Goal: Task Accomplishment & Management: Manage account settings

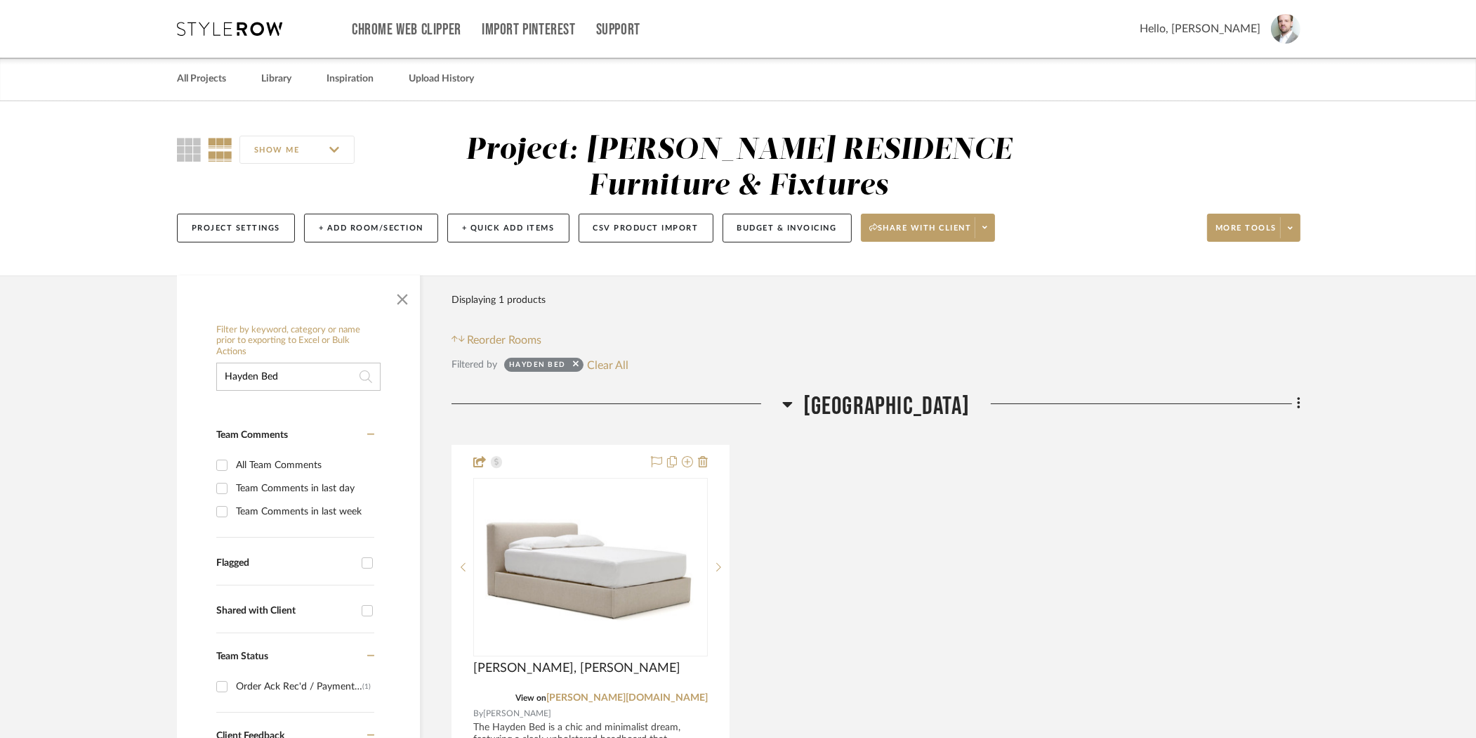
click at [285, 376] on input "Hayden Bed" at bounding box center [298, 376] width 164 height 28
type input "S"
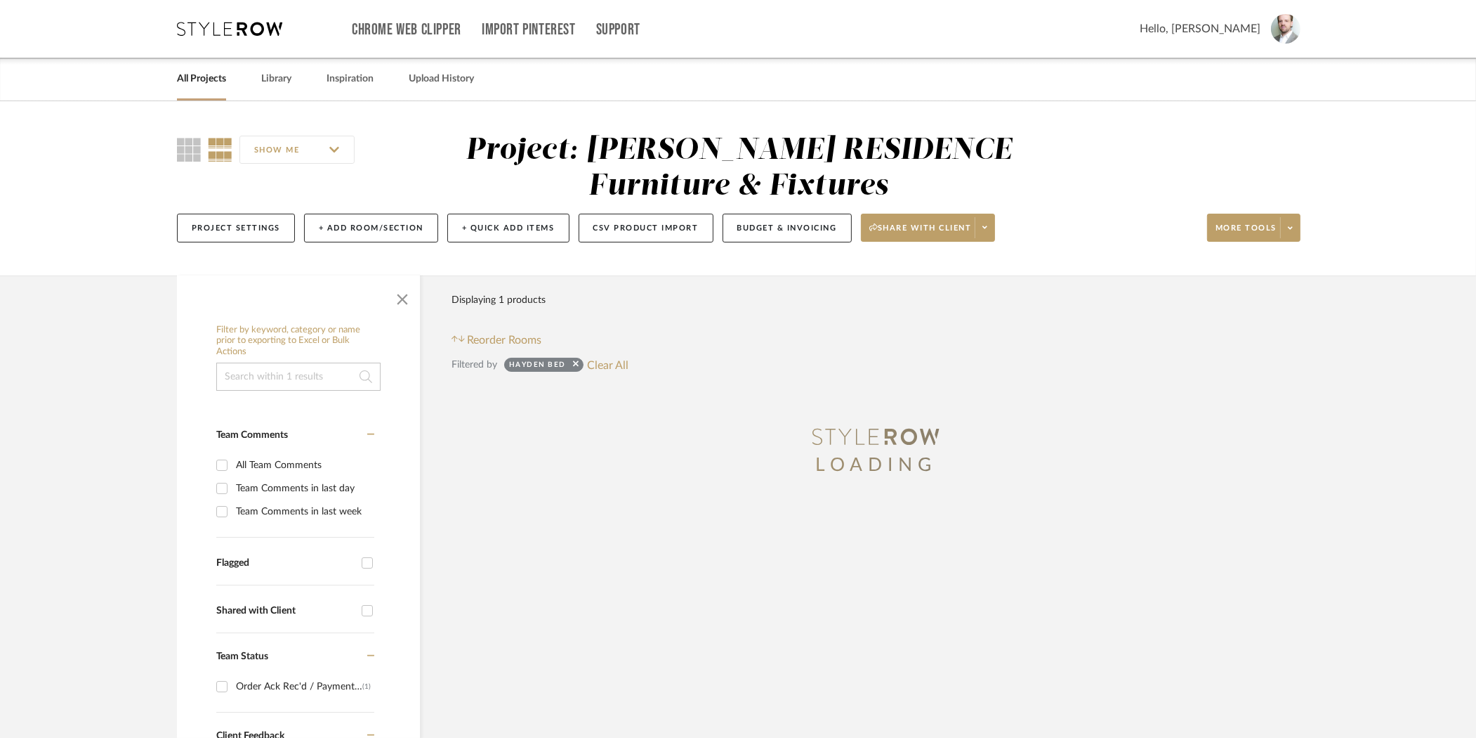
click at [223, 81] on link "All Projects" at bounding box center [201, 79] width 49 height 19
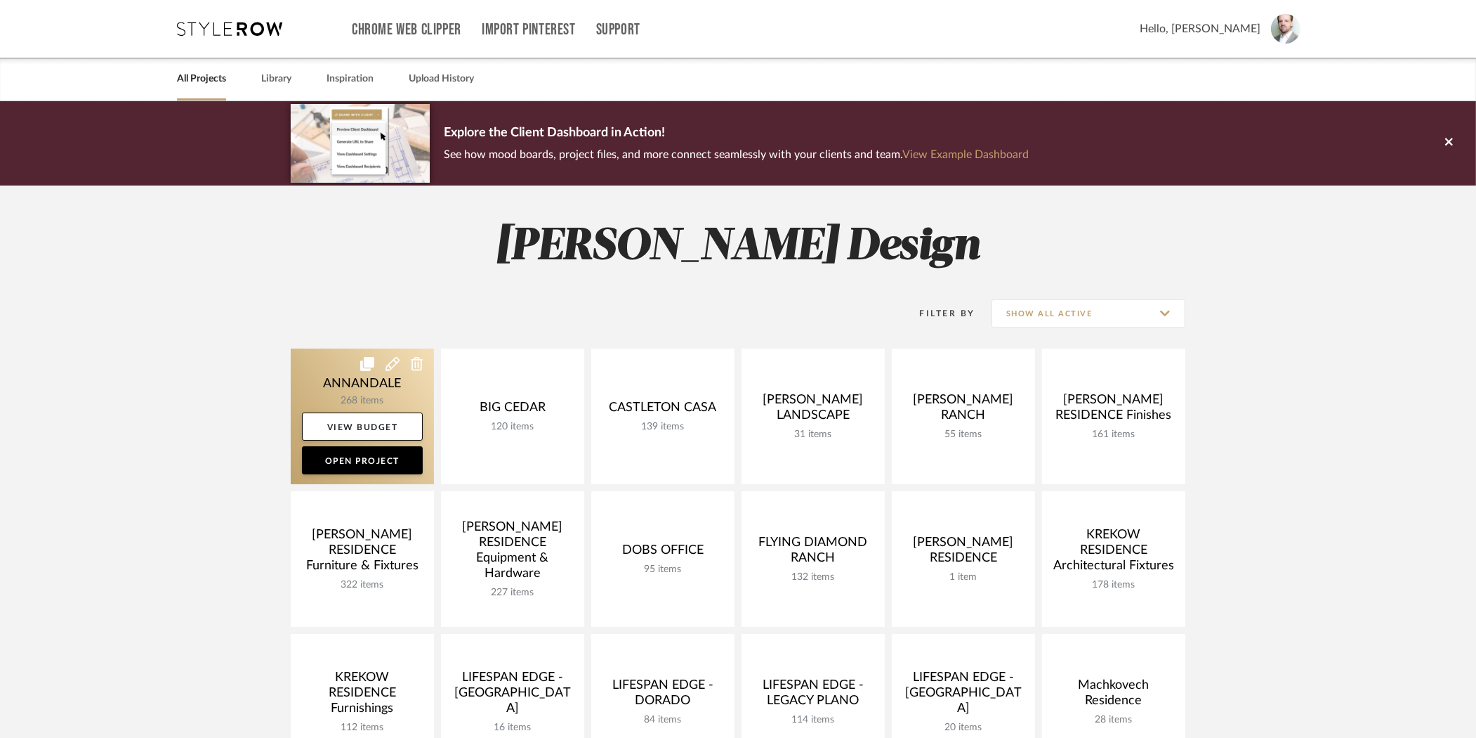
click at [342, 392] on link at bounding box center [362, 416] width 143 height 136
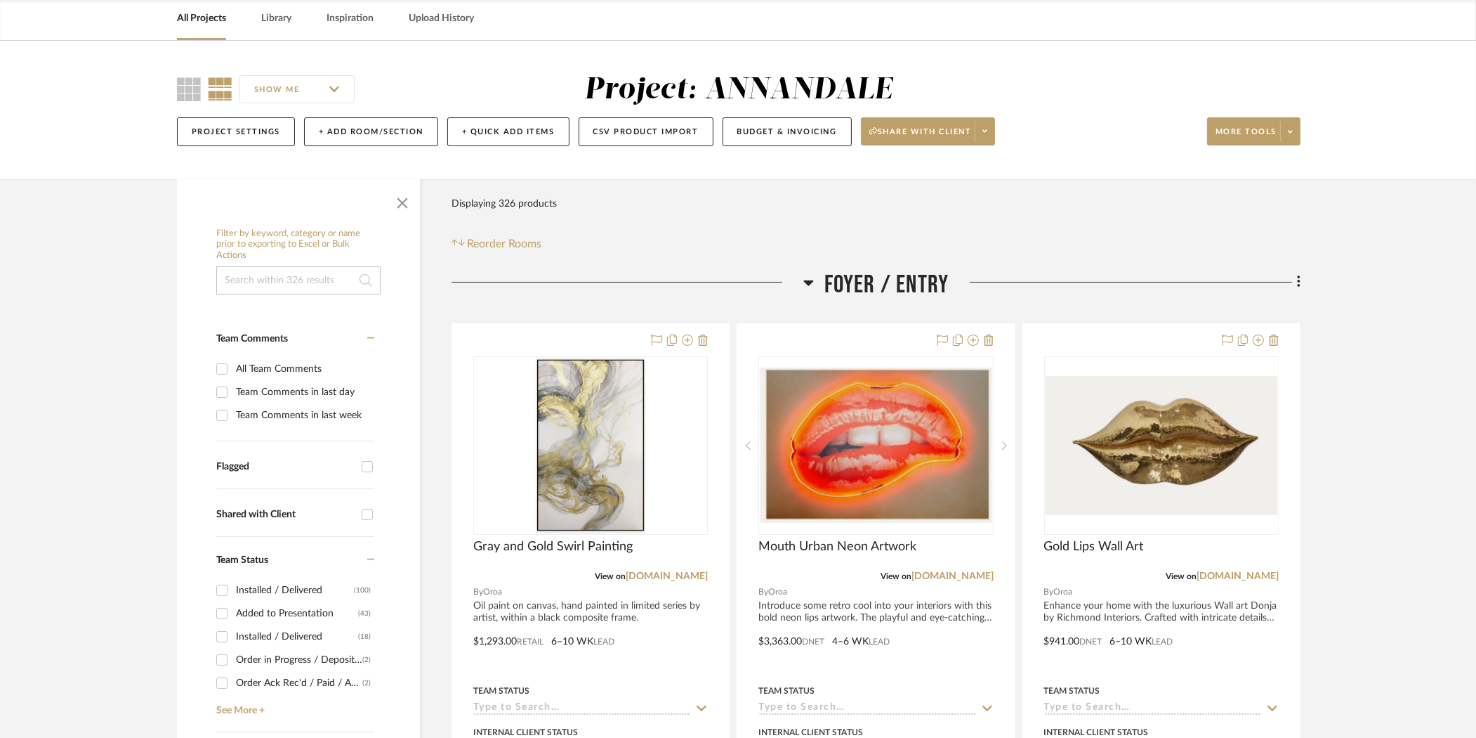
scroll to position [67, 0]
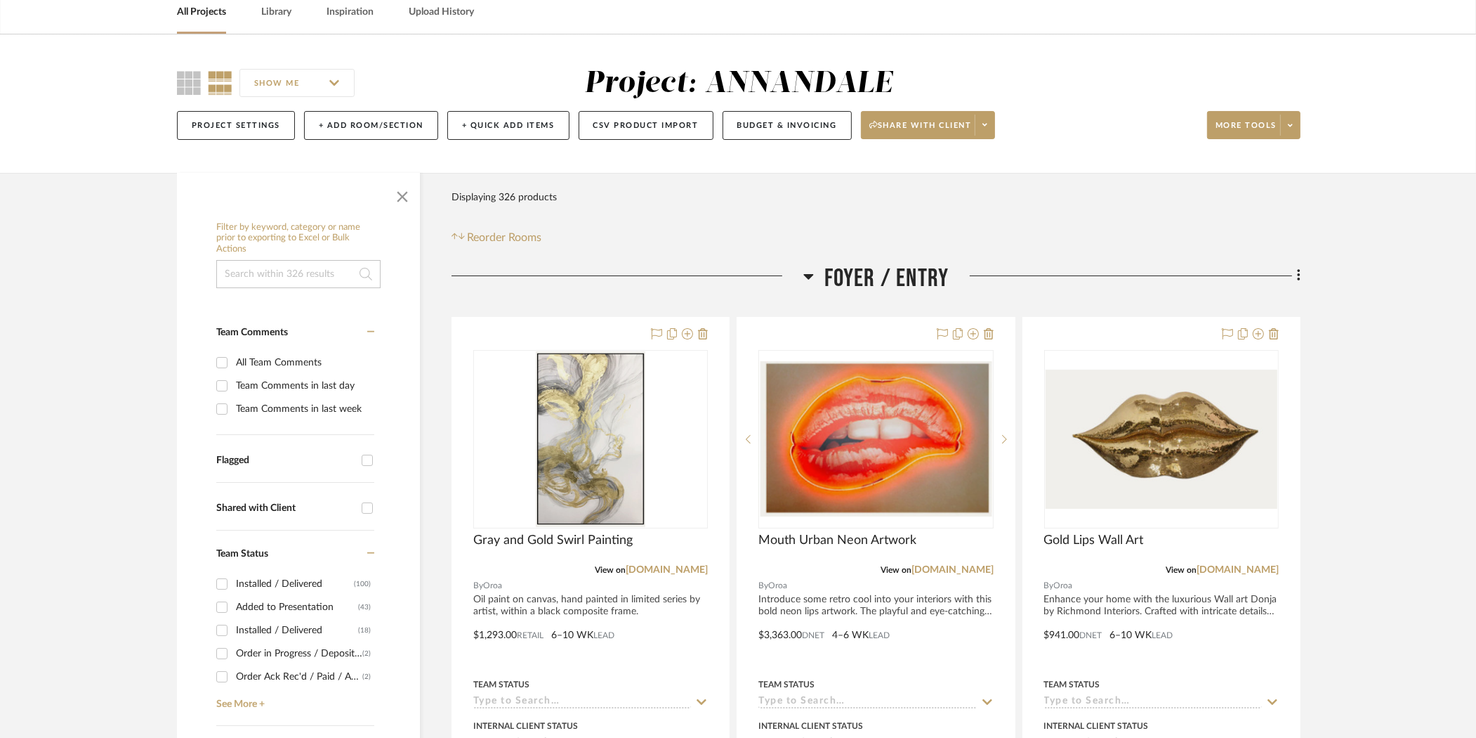
click at [282, 272] on input at bounding box center [298, 274] width 164 height 28
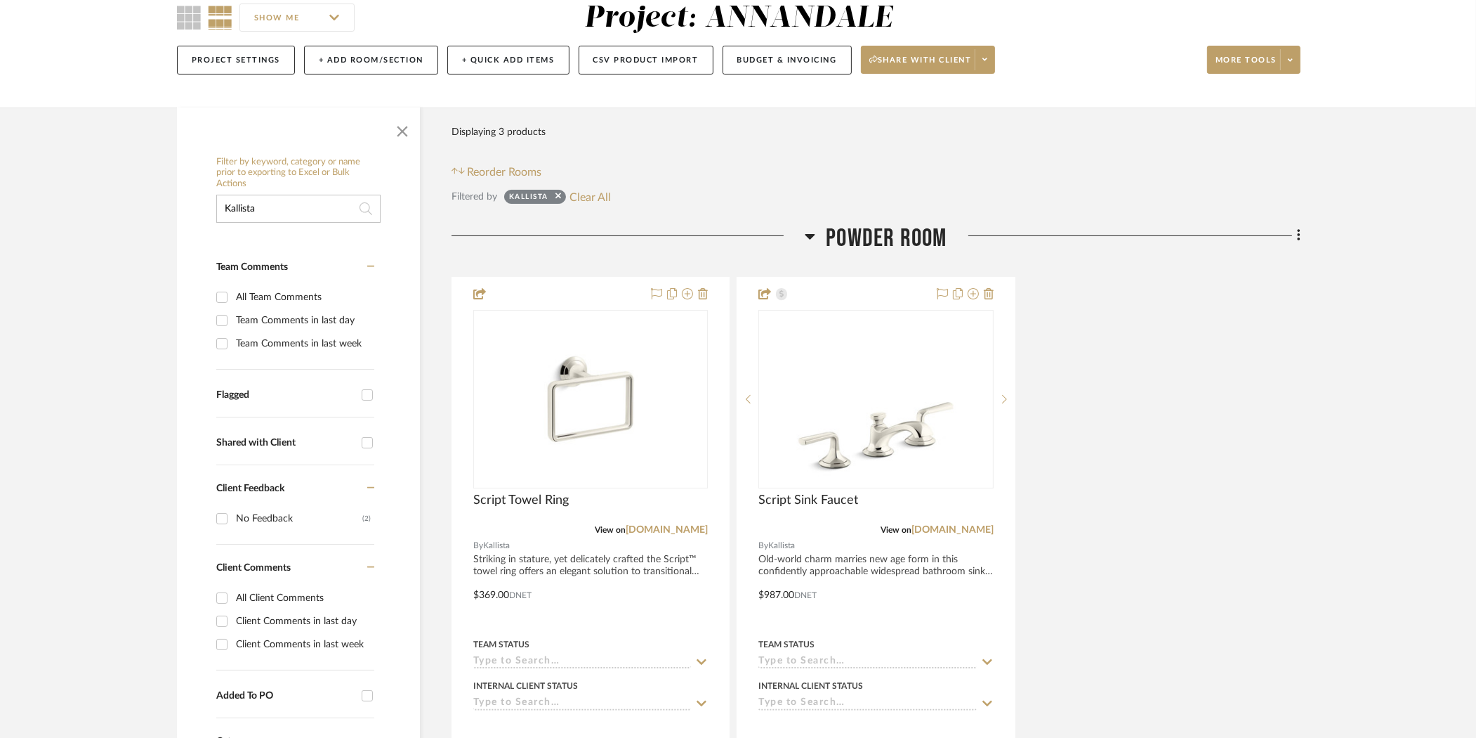
scroll to position [202, 0]
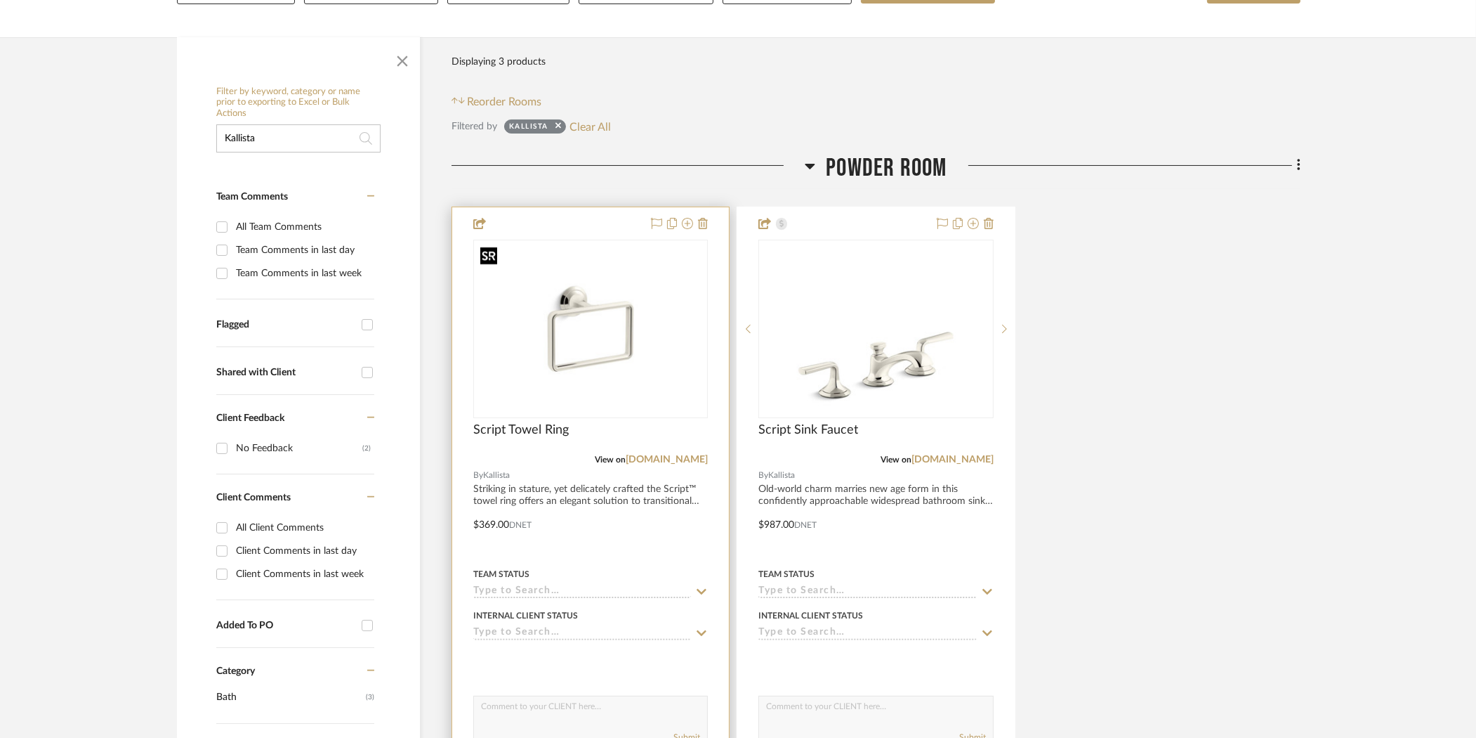
type input "Kallista"
click at [641, 306] on img "0" at bounding box center [591, 329] width 232 height 174
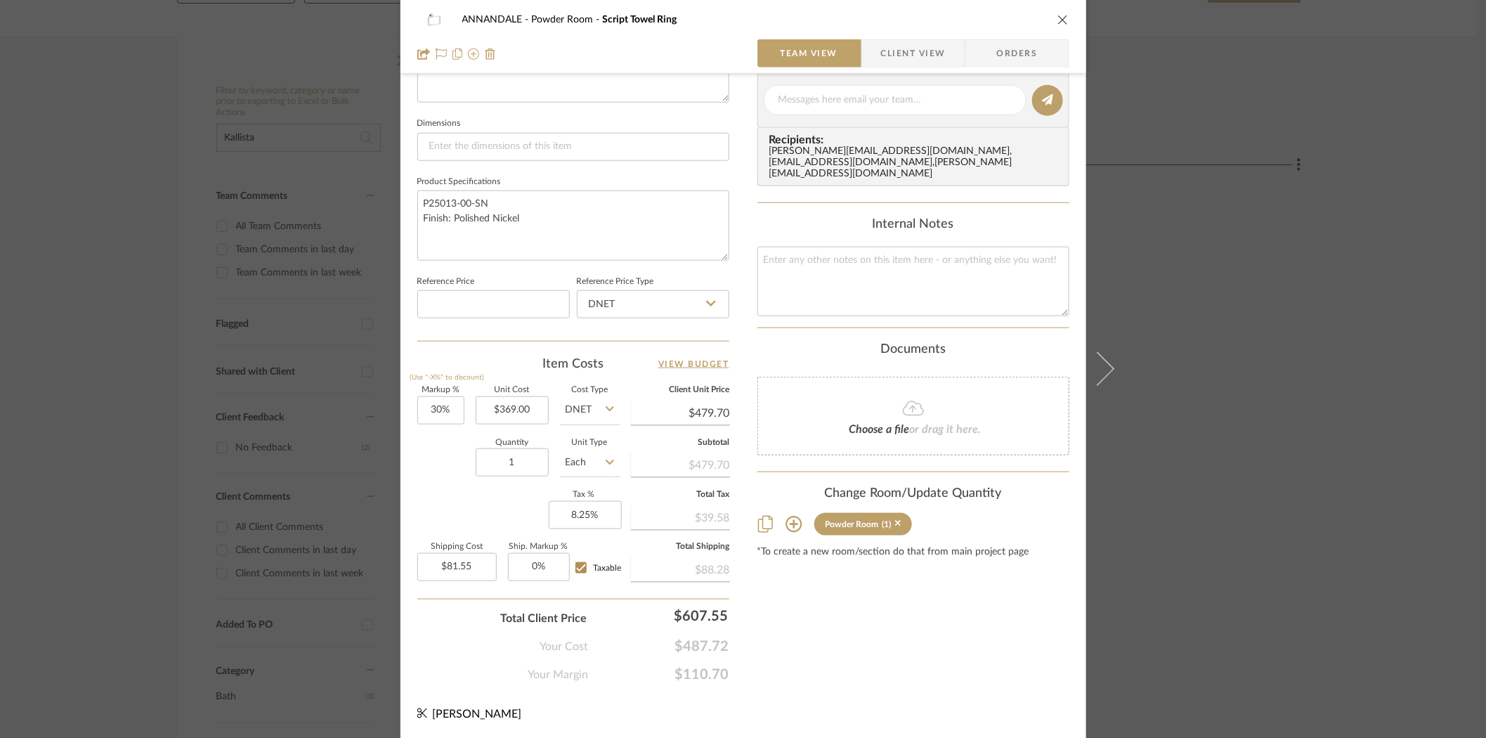
scroll to position [570, 0]
click at [1057, 18] on icon "close" at bounding box center [1062, 19] width 11 height 11
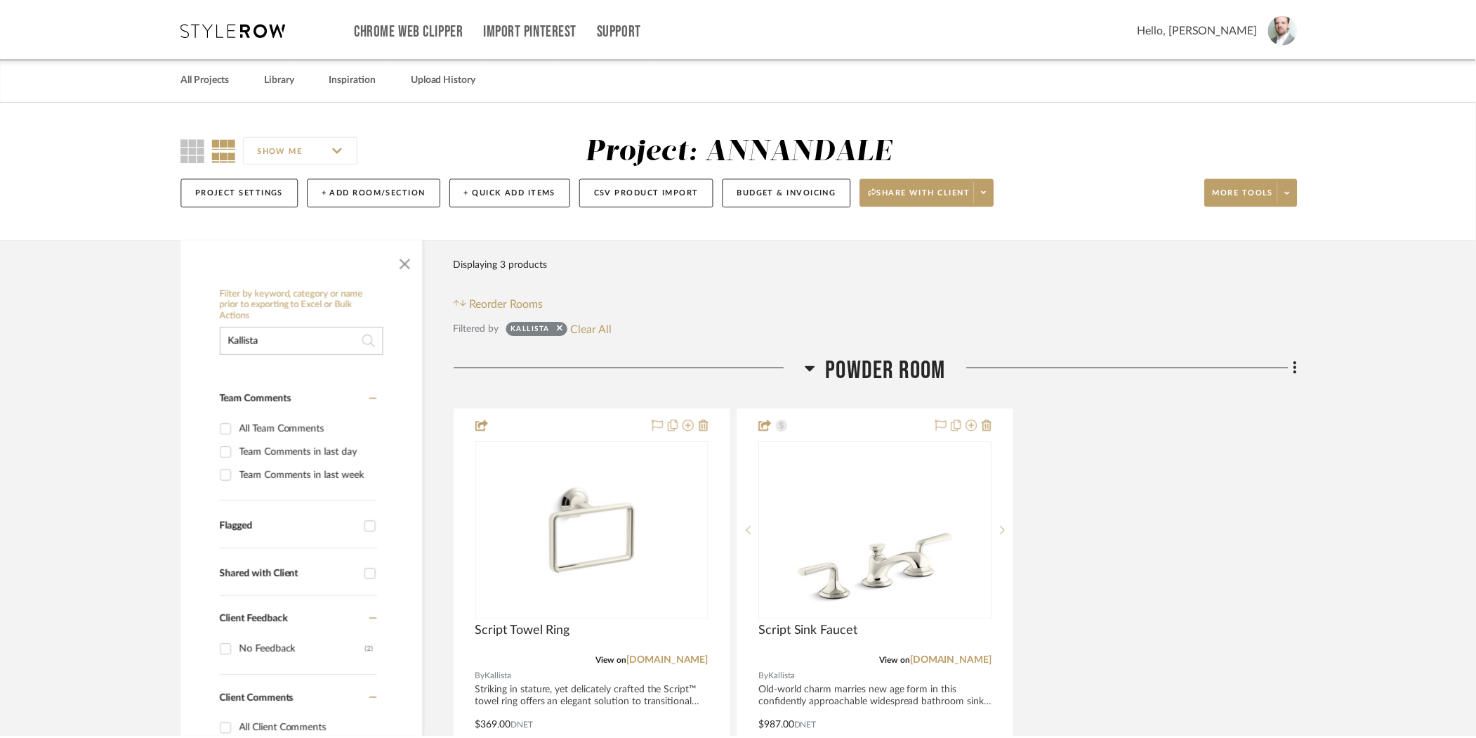
scroll to position [202, 0]
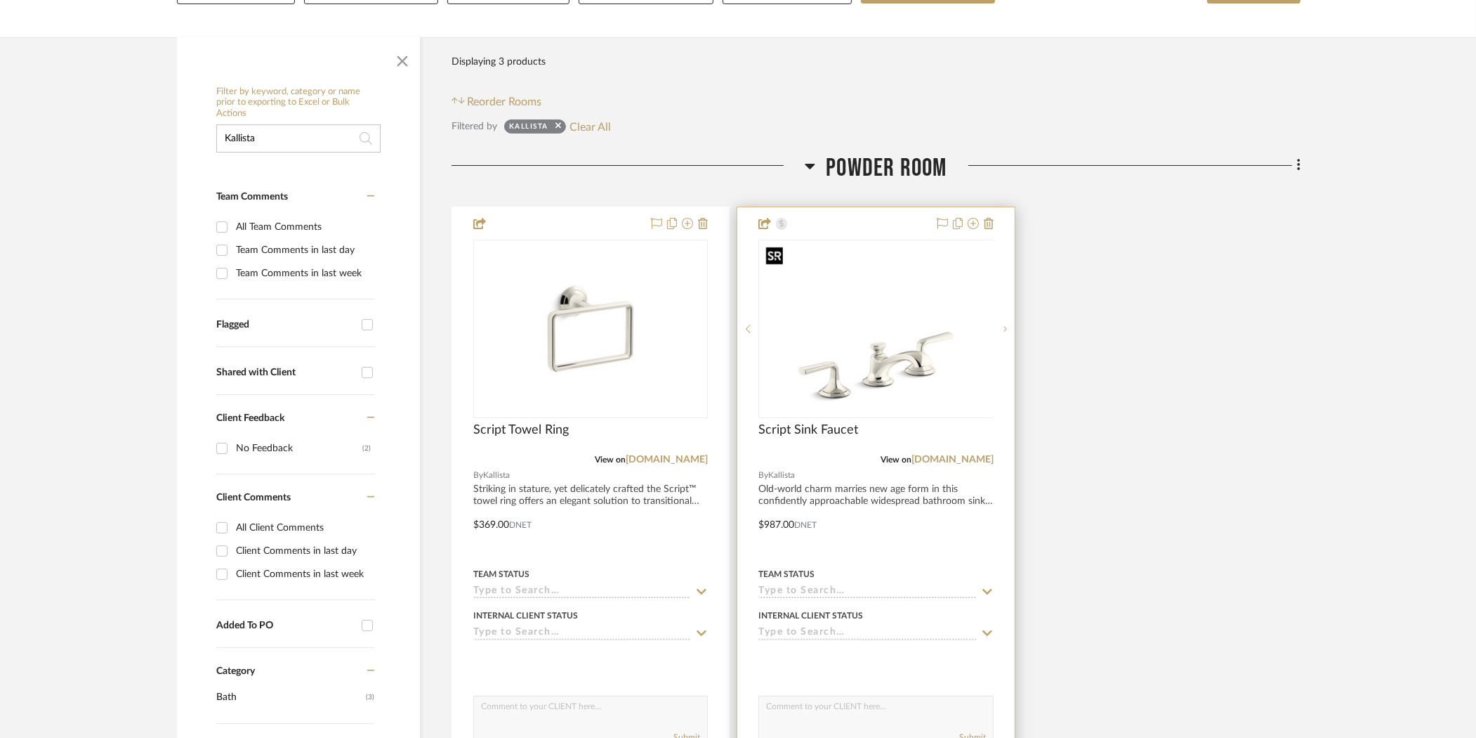
click at [864, 336] on div at bounding box center [876, 329] width 235 height 178
click at [857, 352] on img "0" at bounding box center [876, 329] width 232 height 174
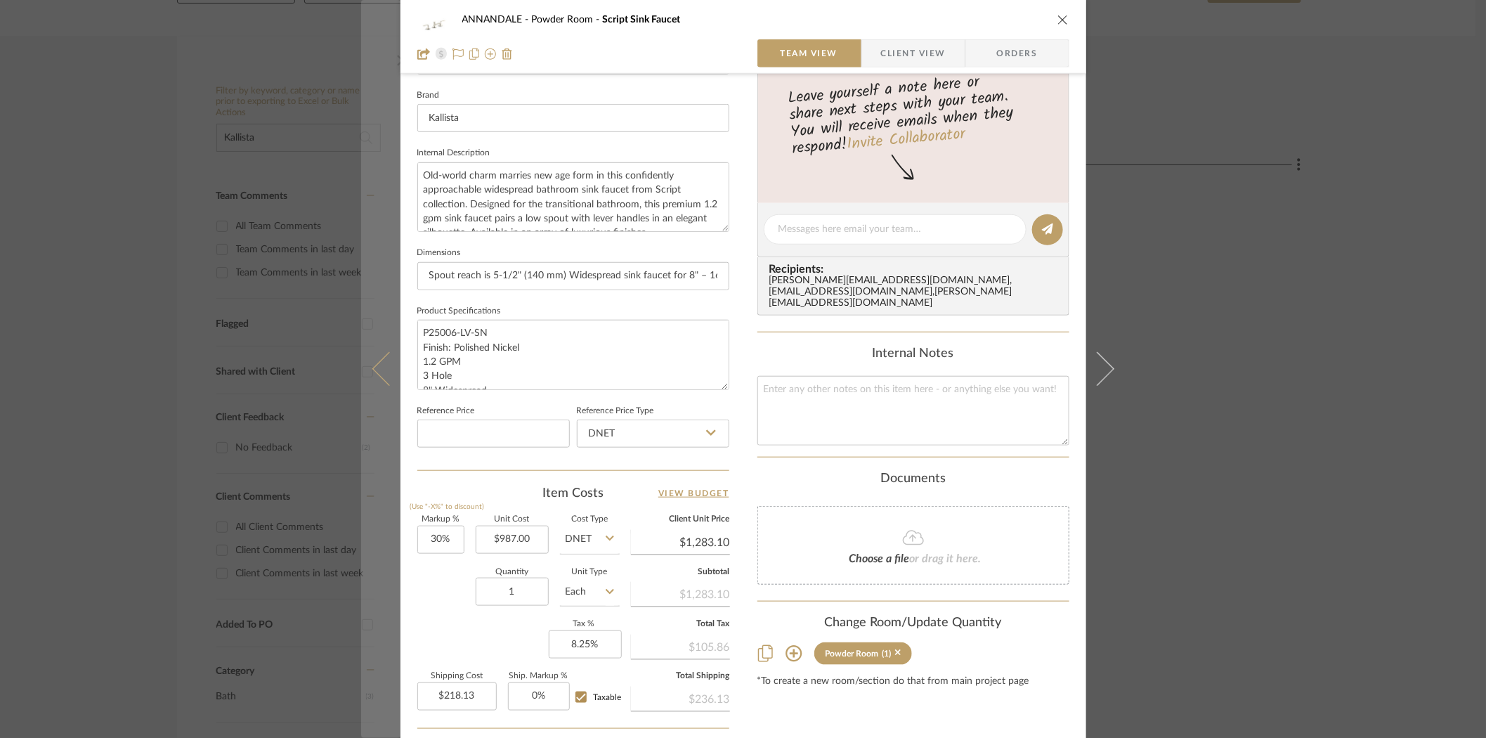
scroll to position [437, 0]
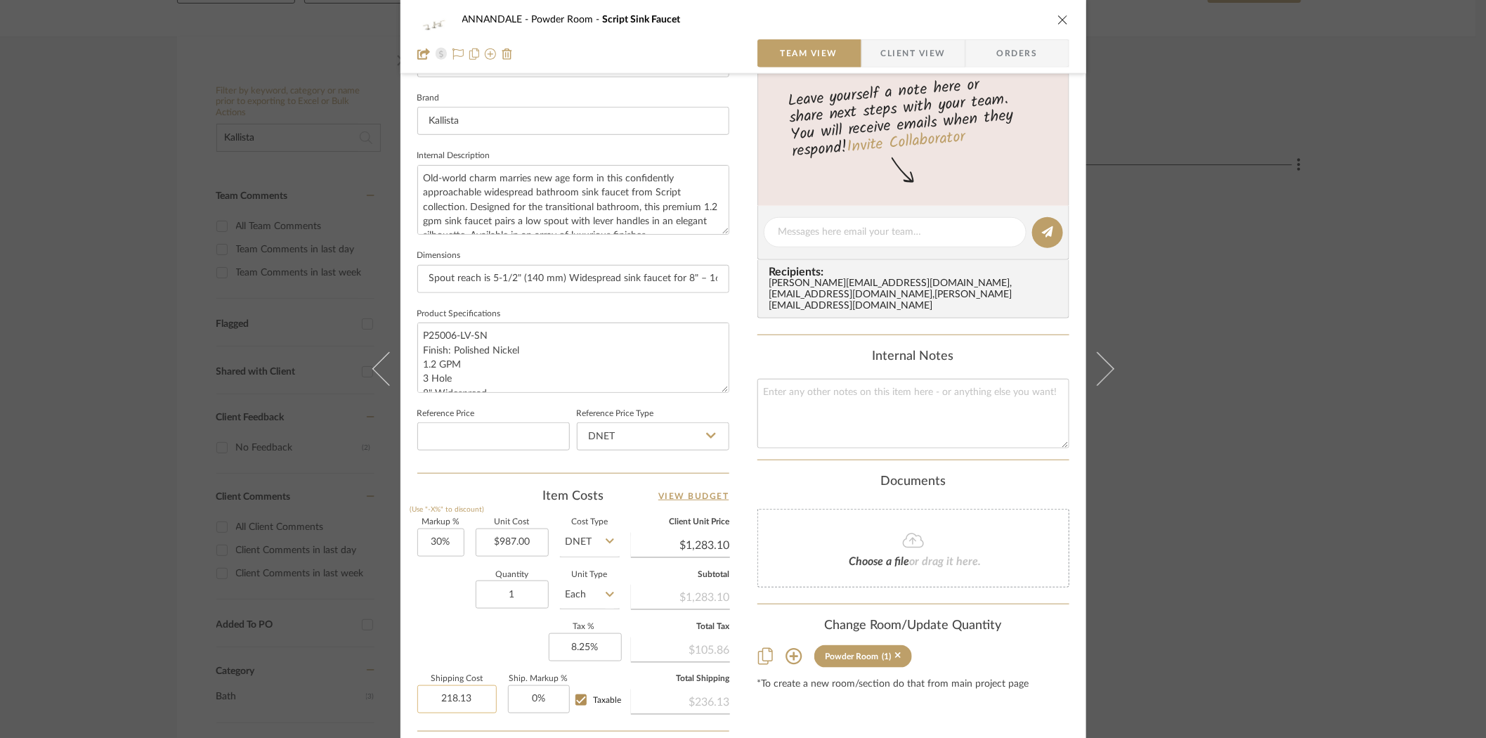
click at [450, 689] on input "218.13" at bounding box center [456, 699] width 79 height 28
type input "$0.00"
type input "0"
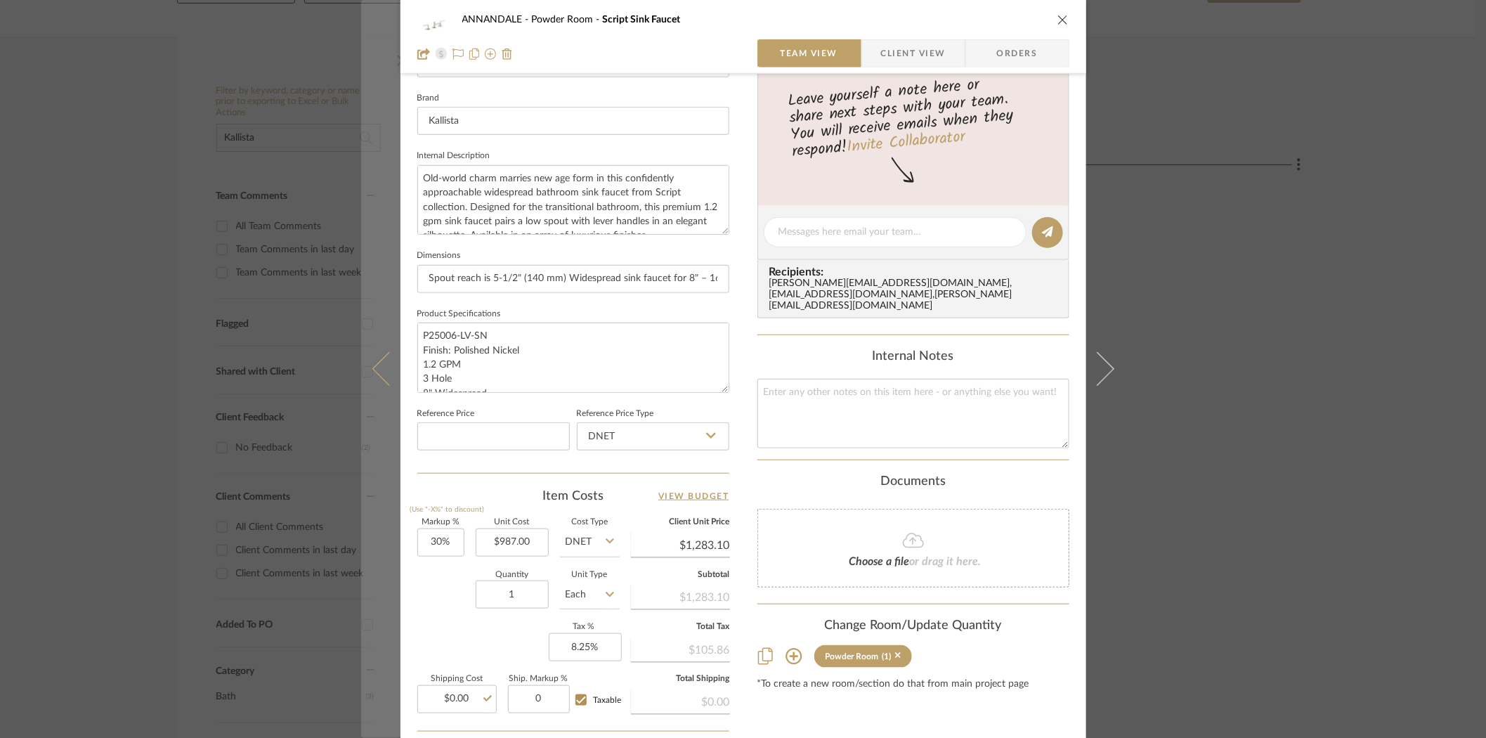
type input "0%"
click at [380, 355] on icon at bounding box center [389, 369] width 34 height 34
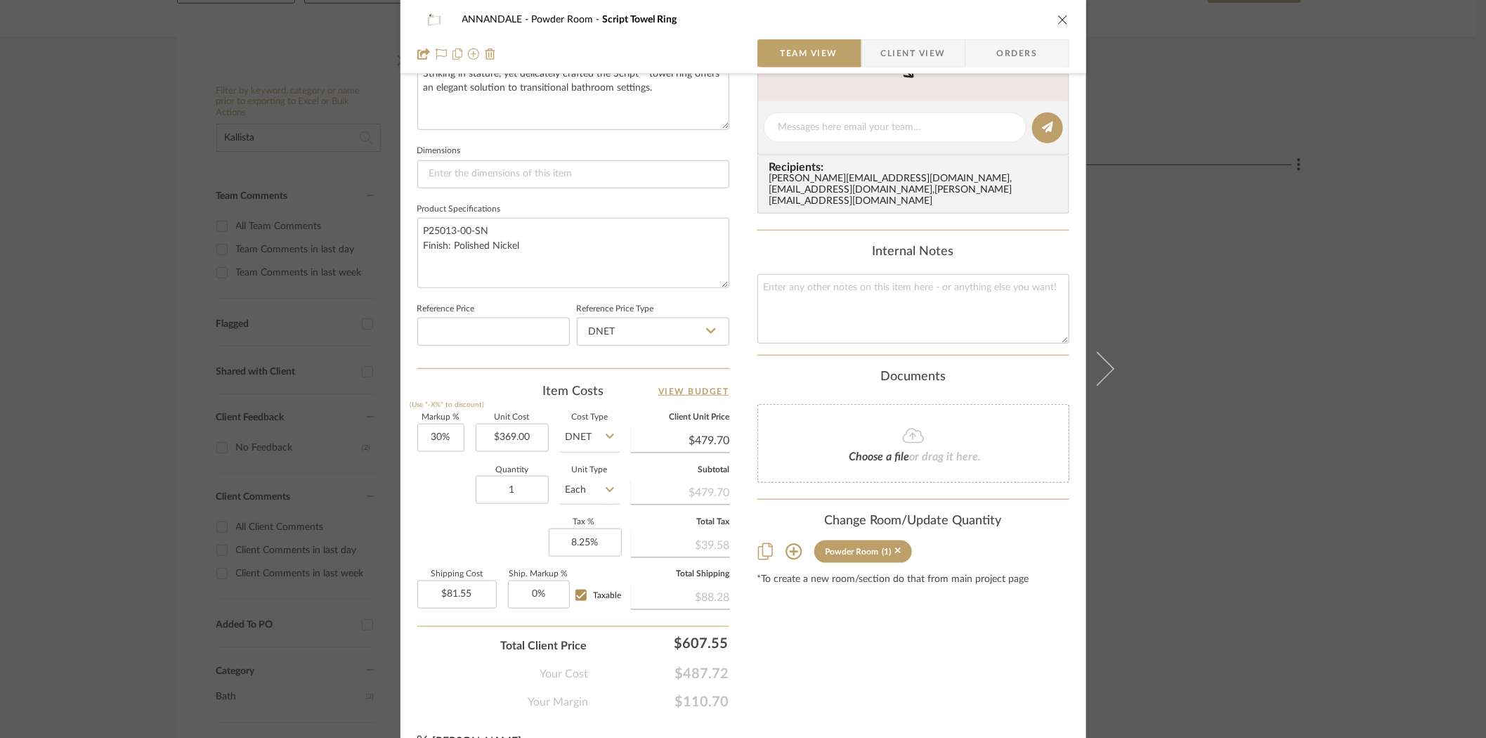
scroll to position [570, 0]
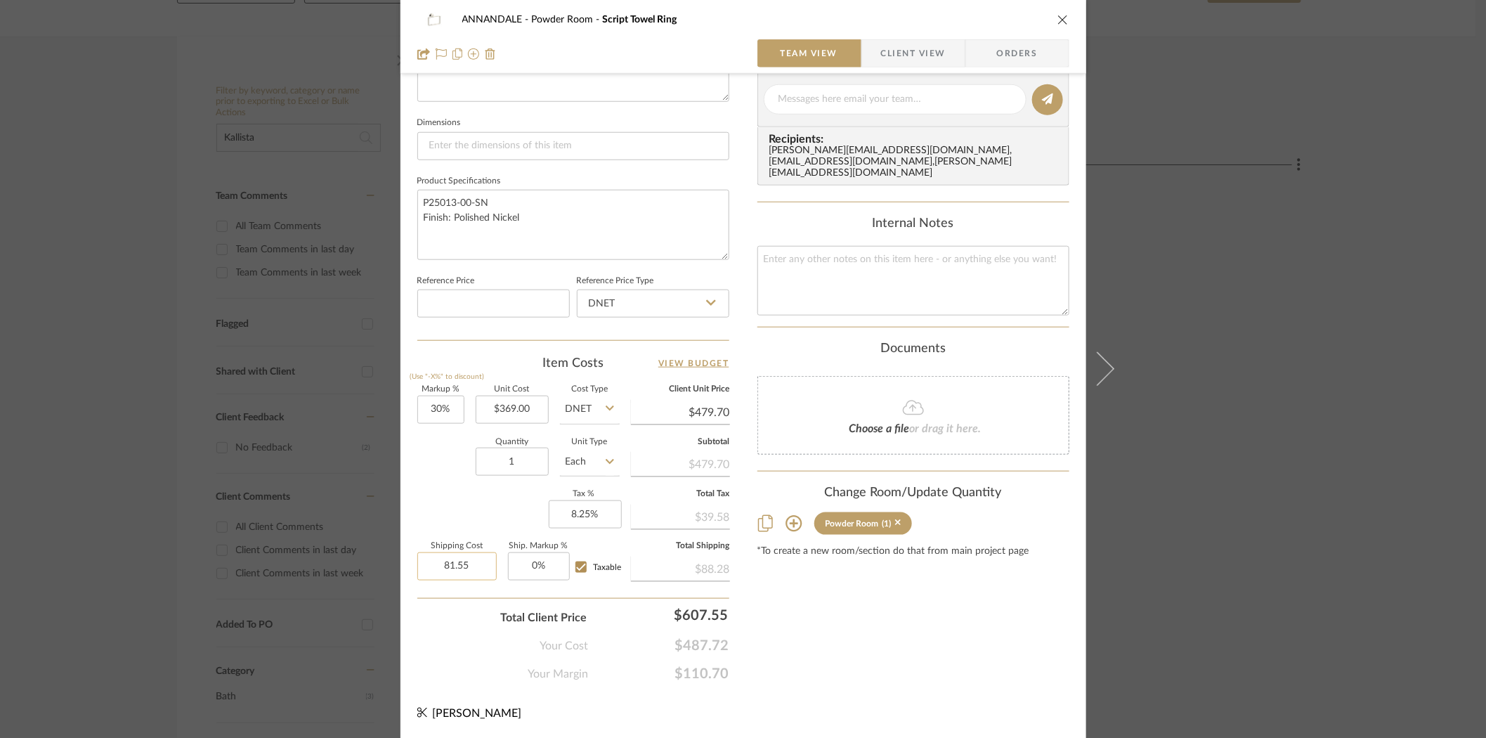
click at [457, 556] on input "81.55" at bounding box center [456, 566] width 79 height 28
type input "$0.00"
click at [1028, 598] on div "Content here copies to Client View - confirm visibility there. Show in Client D…" at bounding box center [913, 104] width 312 height 1156
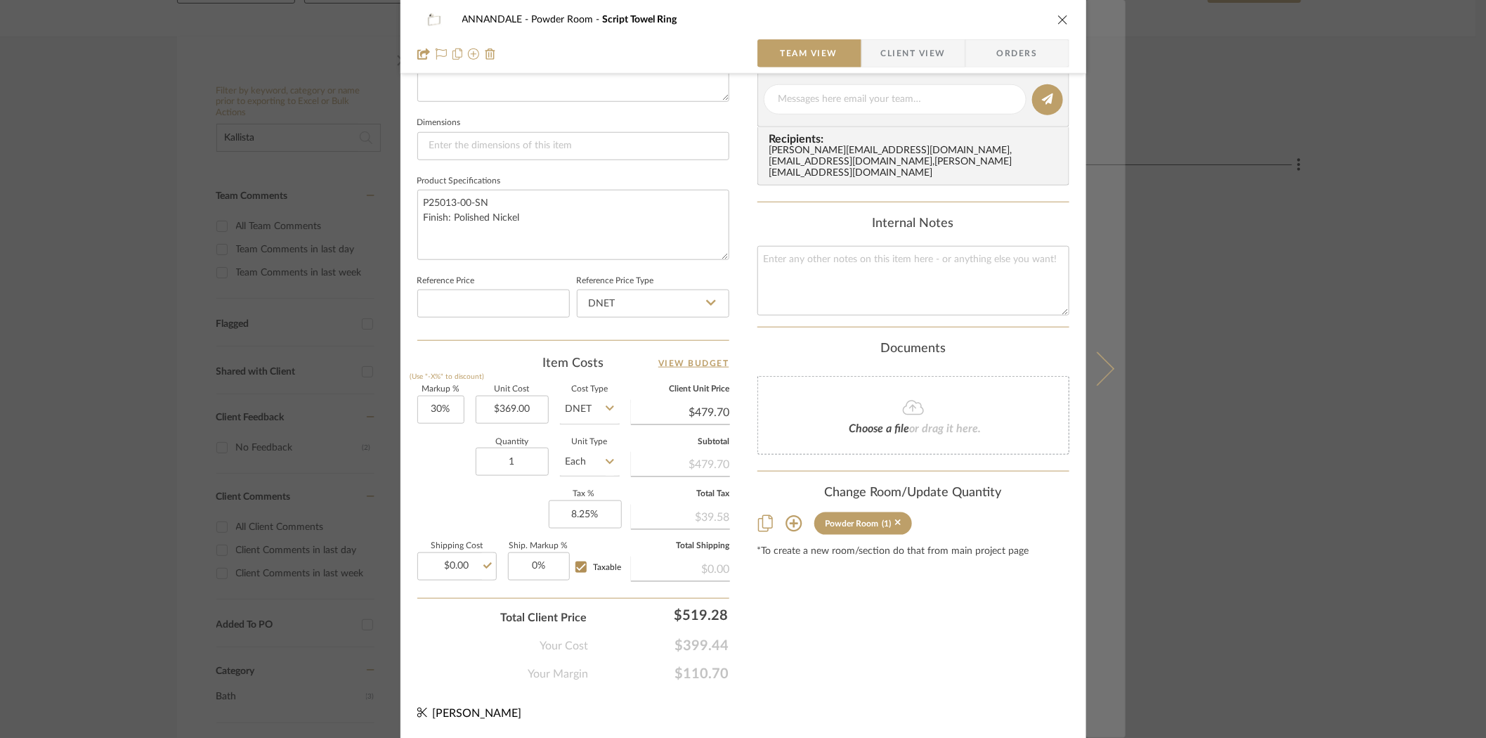
click at [1110, 362] on button at bounding box center [1105, 369] width 39 height 738
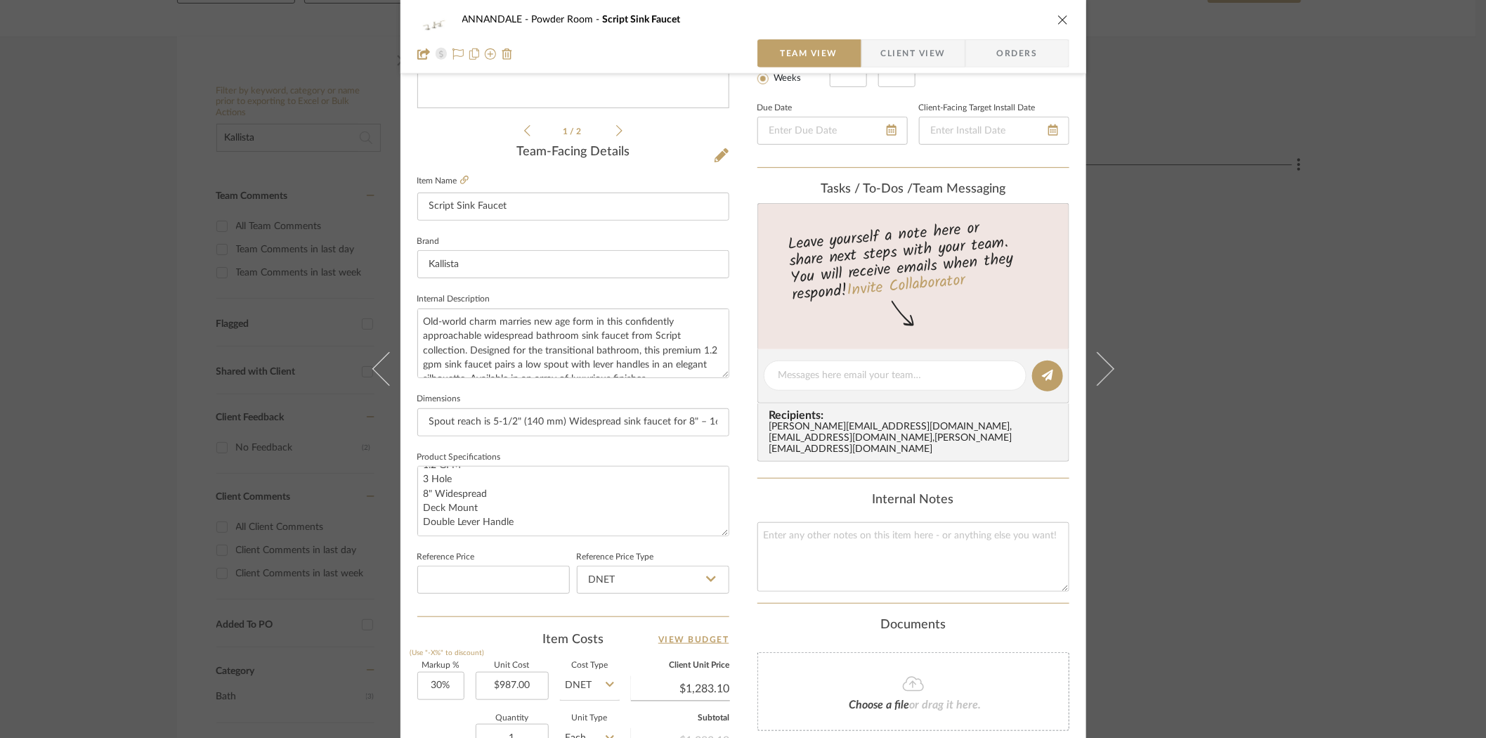
scroll to position [297, 0]
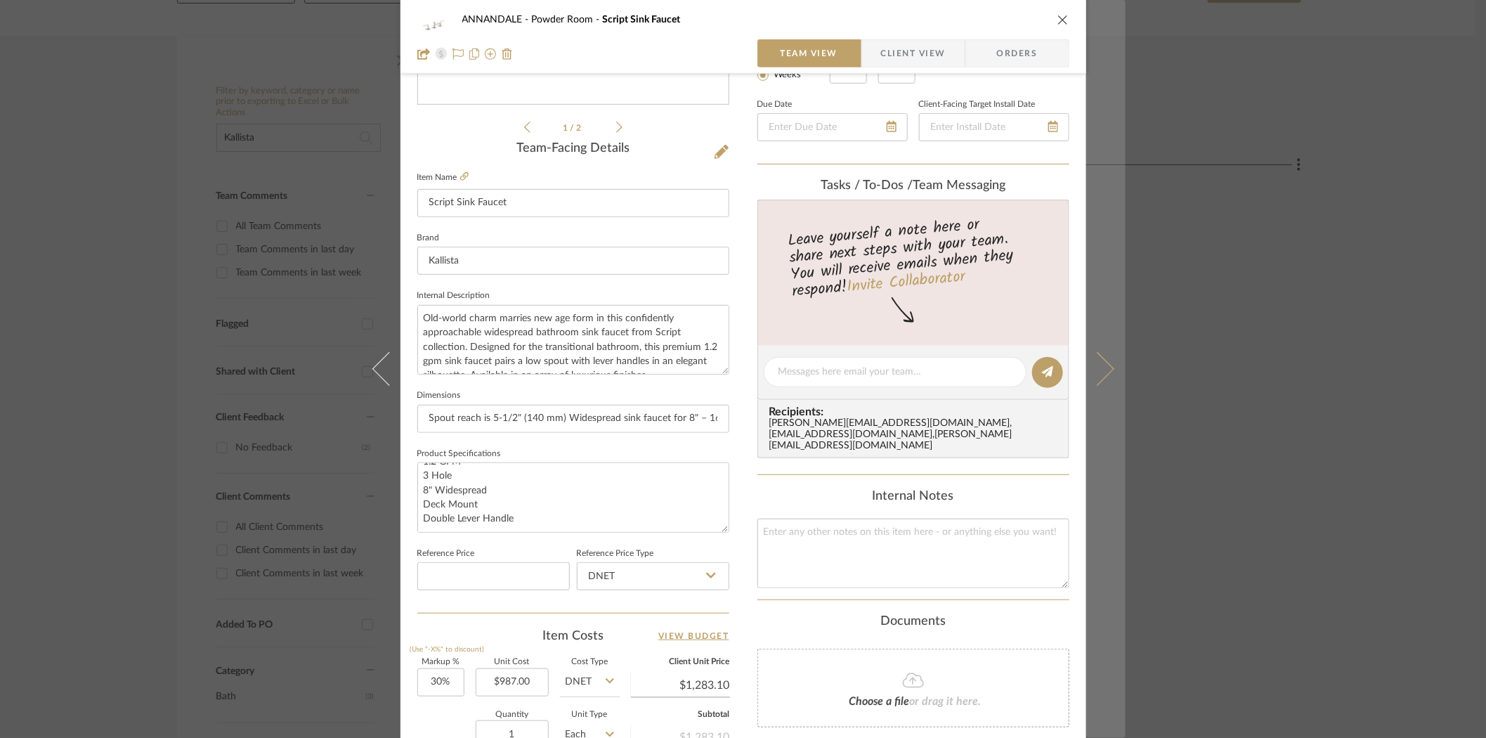
click at [1112, 374] on button at bounding box center [1105, 369] width 39 height 738
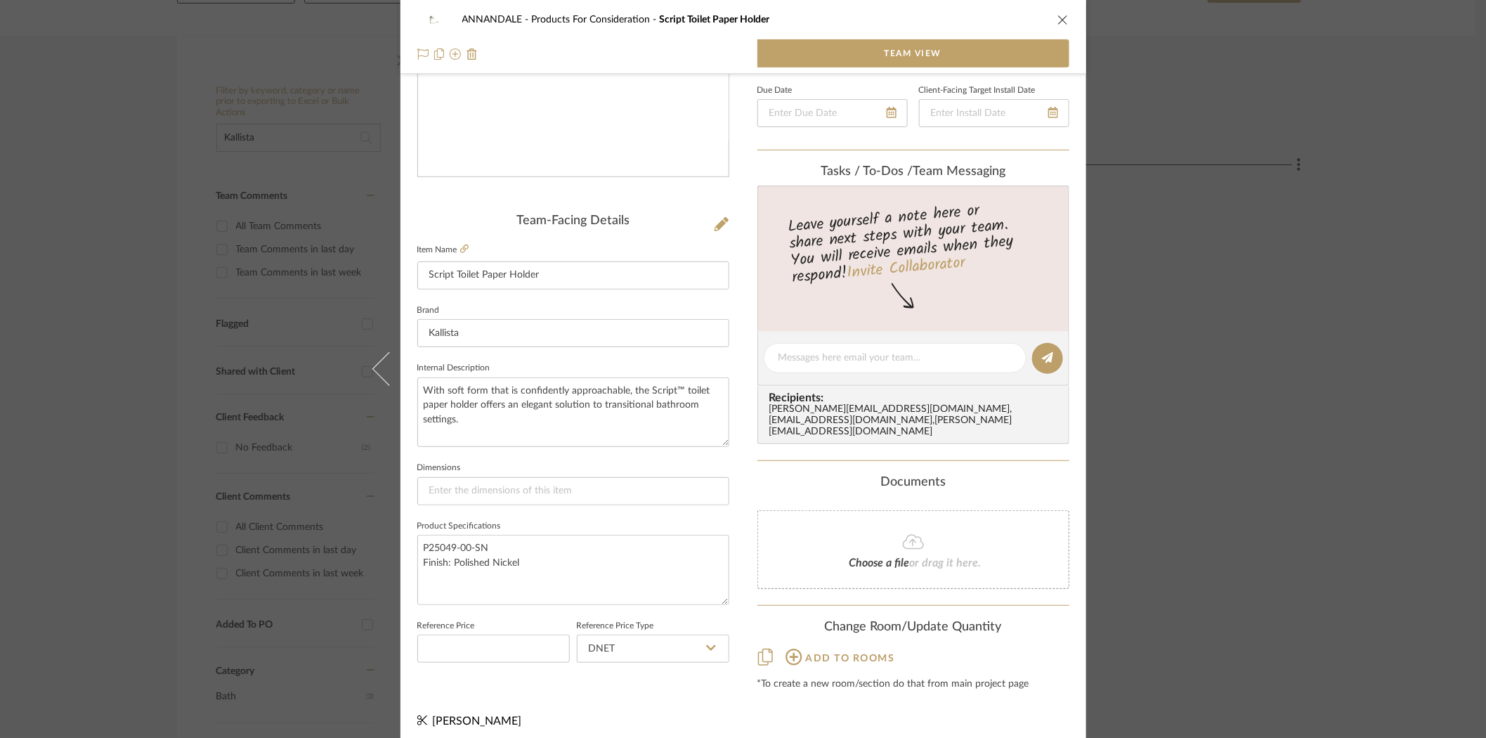
scroll to position [0, 0]
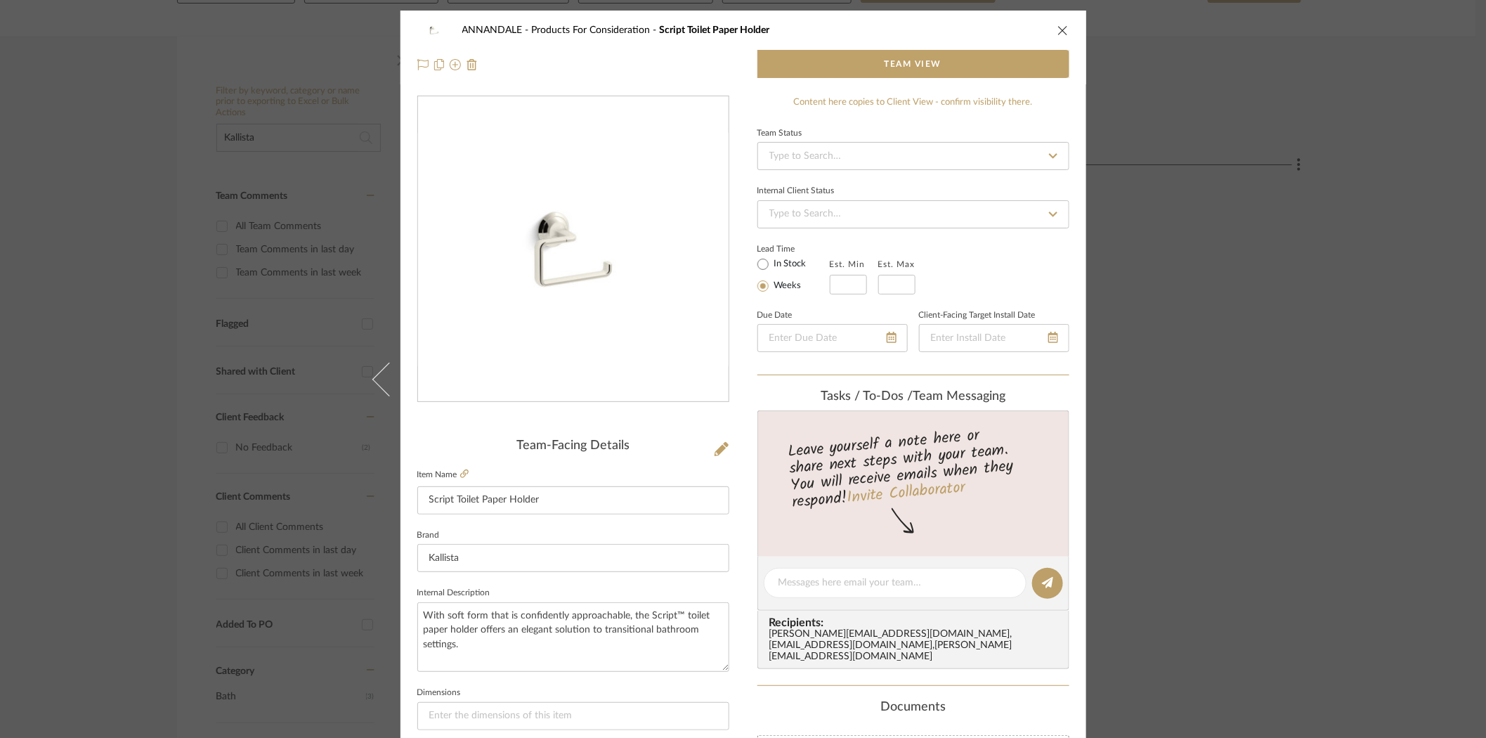
click at [1057, 31] on icon "close" at bounding box center [1062, 30] width 11 height 11
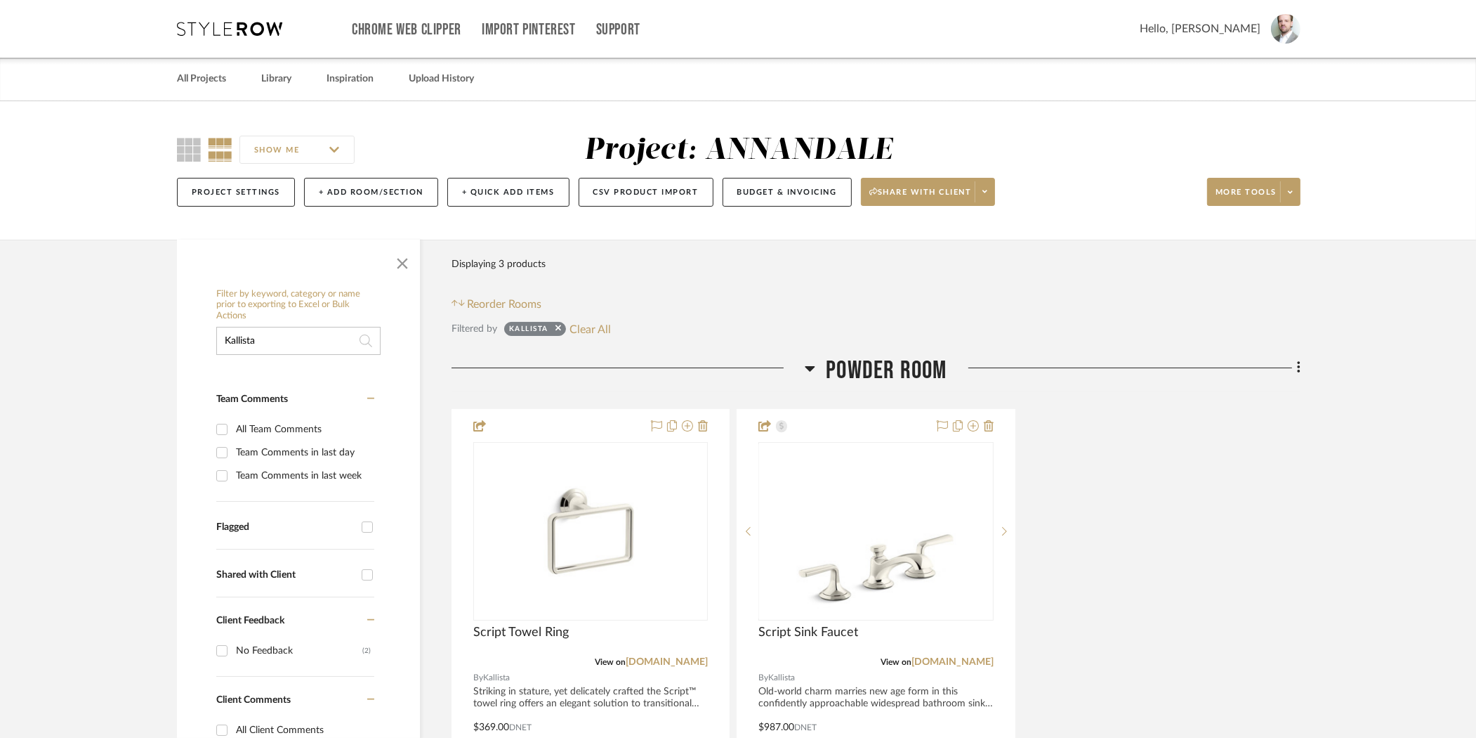
click at [289, 333] on input "Kallista" at bounding box center [298, 341] width 164 height 28
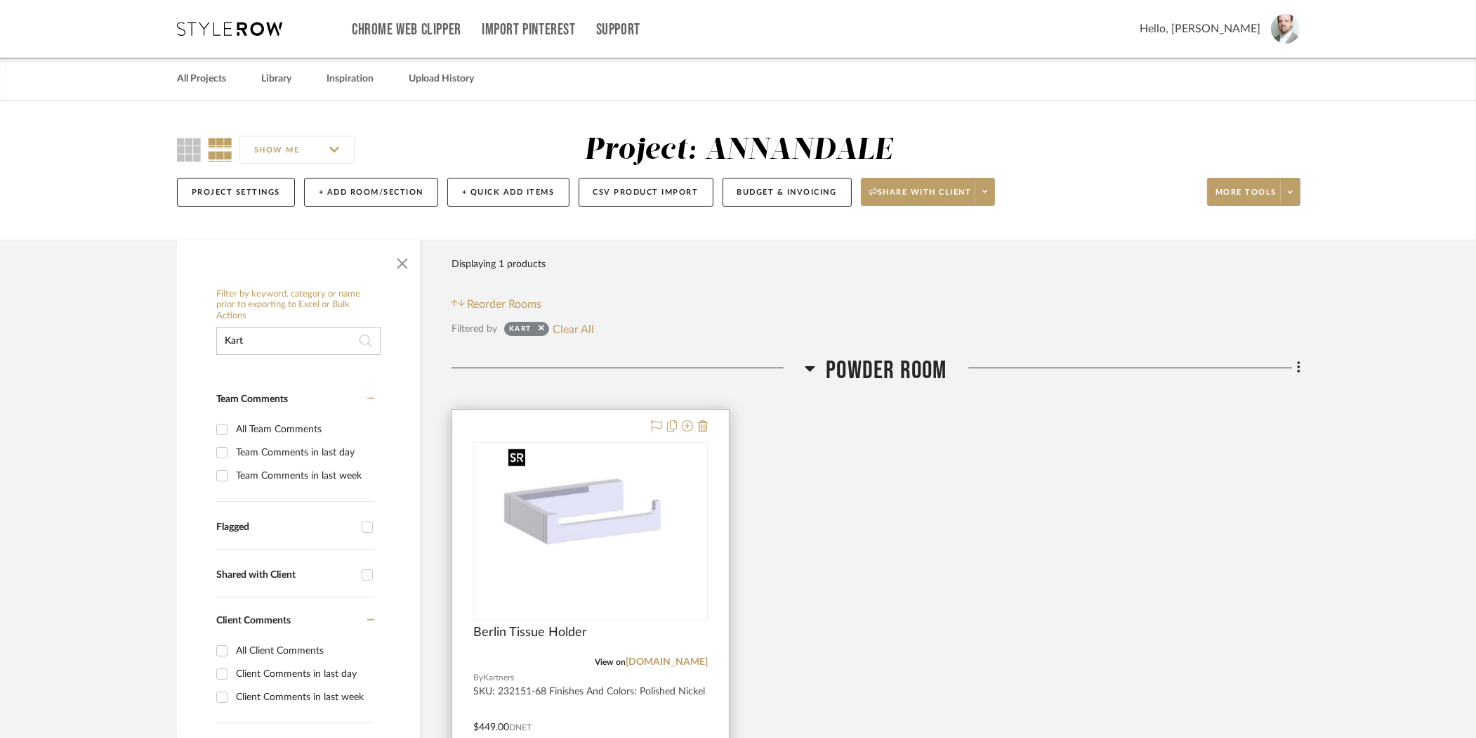
type input "Kart"
click at [0, 0] on img at bounding box center [0, 0] width 0 height 0
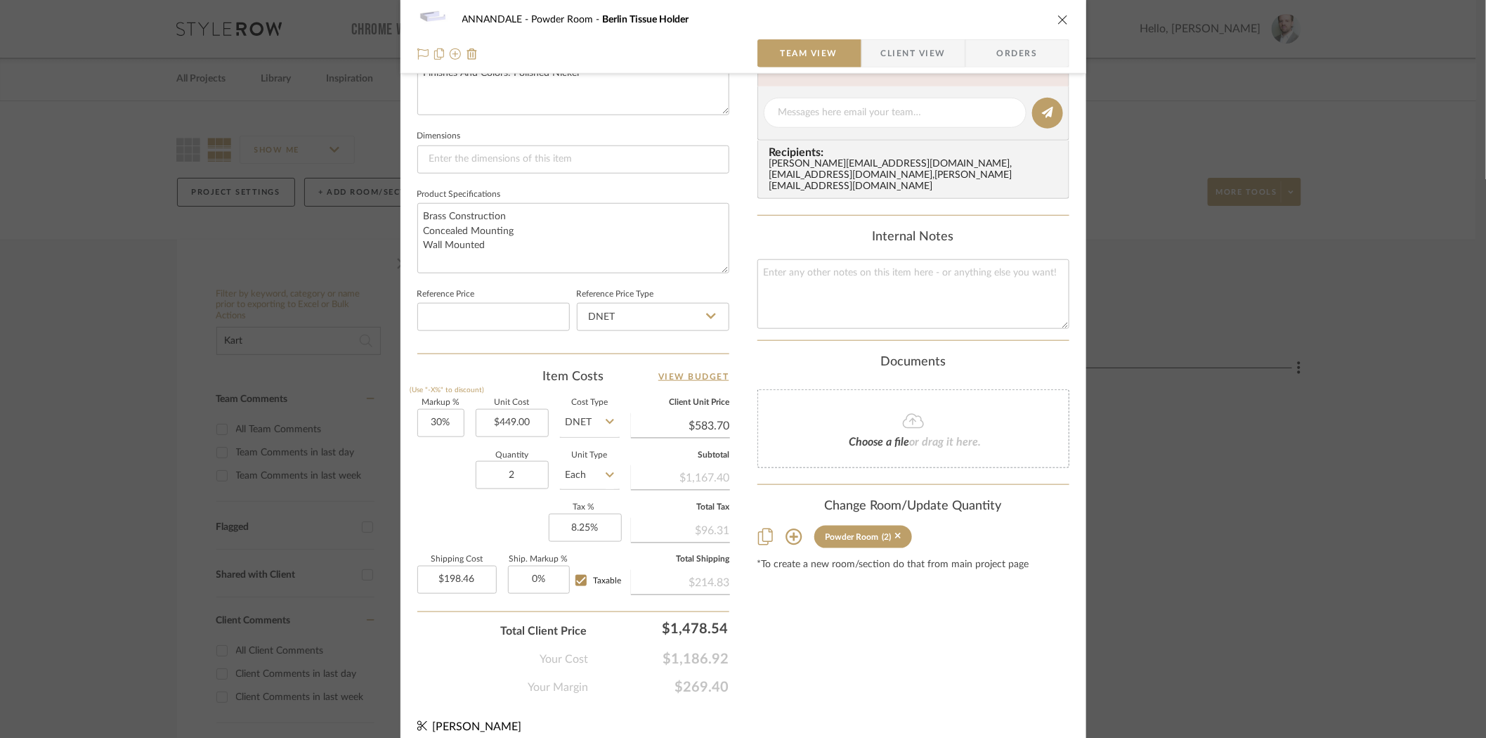
scroll to position [570, 0]
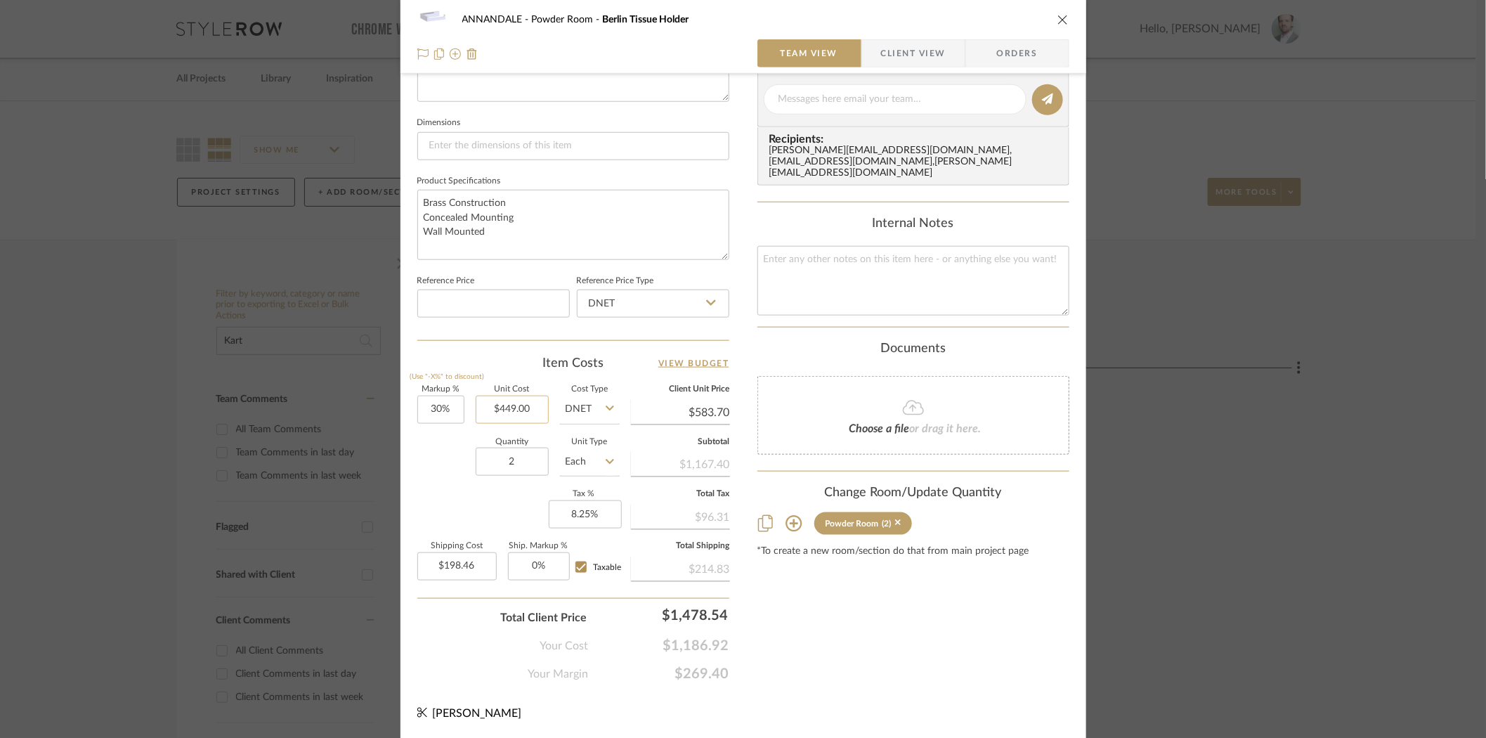
click at [502, 408] on input "$449.00" at bounding box center [512, 409] width 73 height 28
click at [502, 408] on input "449.00" at bounding box center [512, 409] width 73 height 28
type input "$224.70"
type input "$292.11"
type input "$99.32"
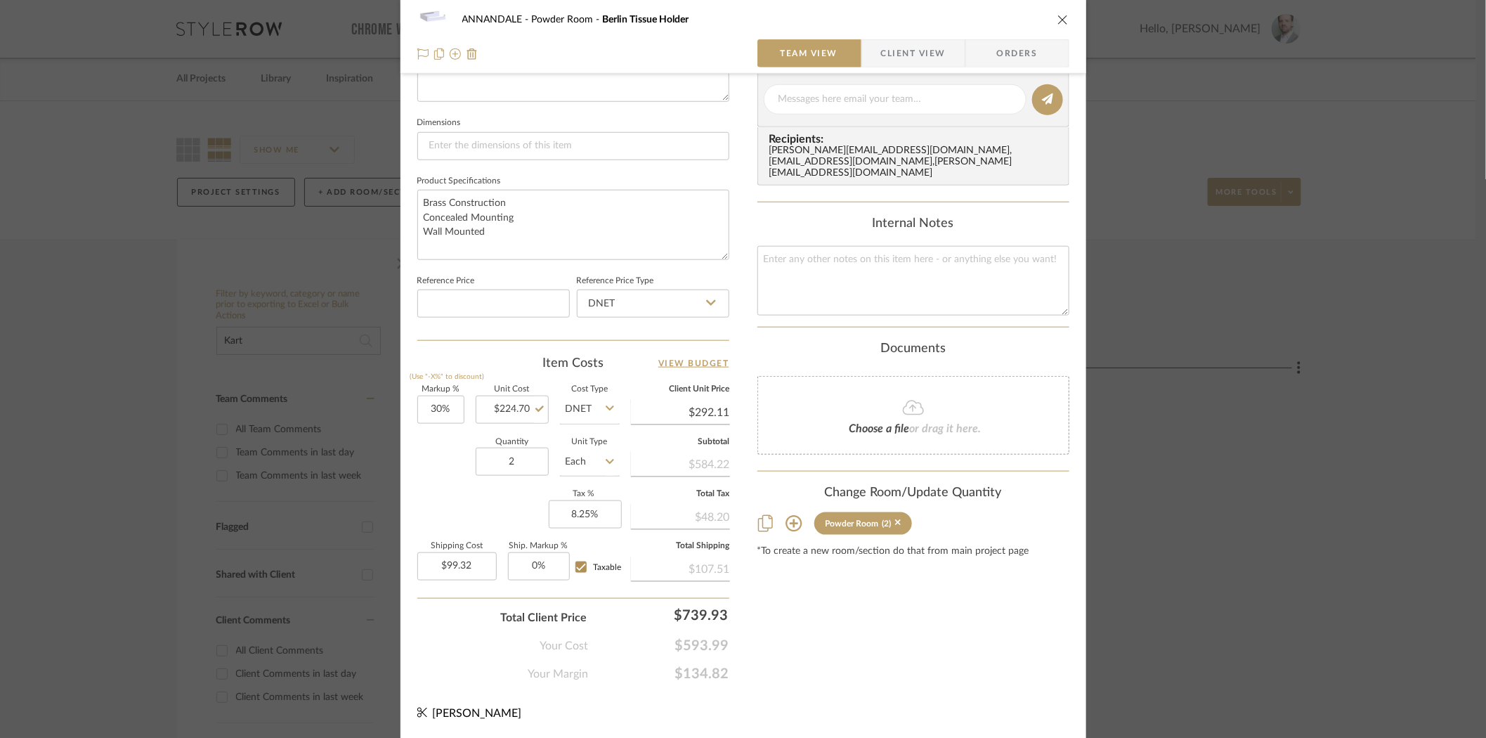
click at [446, 461] on div "Quantity 2 Unit Type Each" at bounding box center [518, 463] width 202 height 50
click at [469, 561] on input "99.32" at bounding box center [456, 566] width 79 height 28
type input "$0.00"
type input "0"
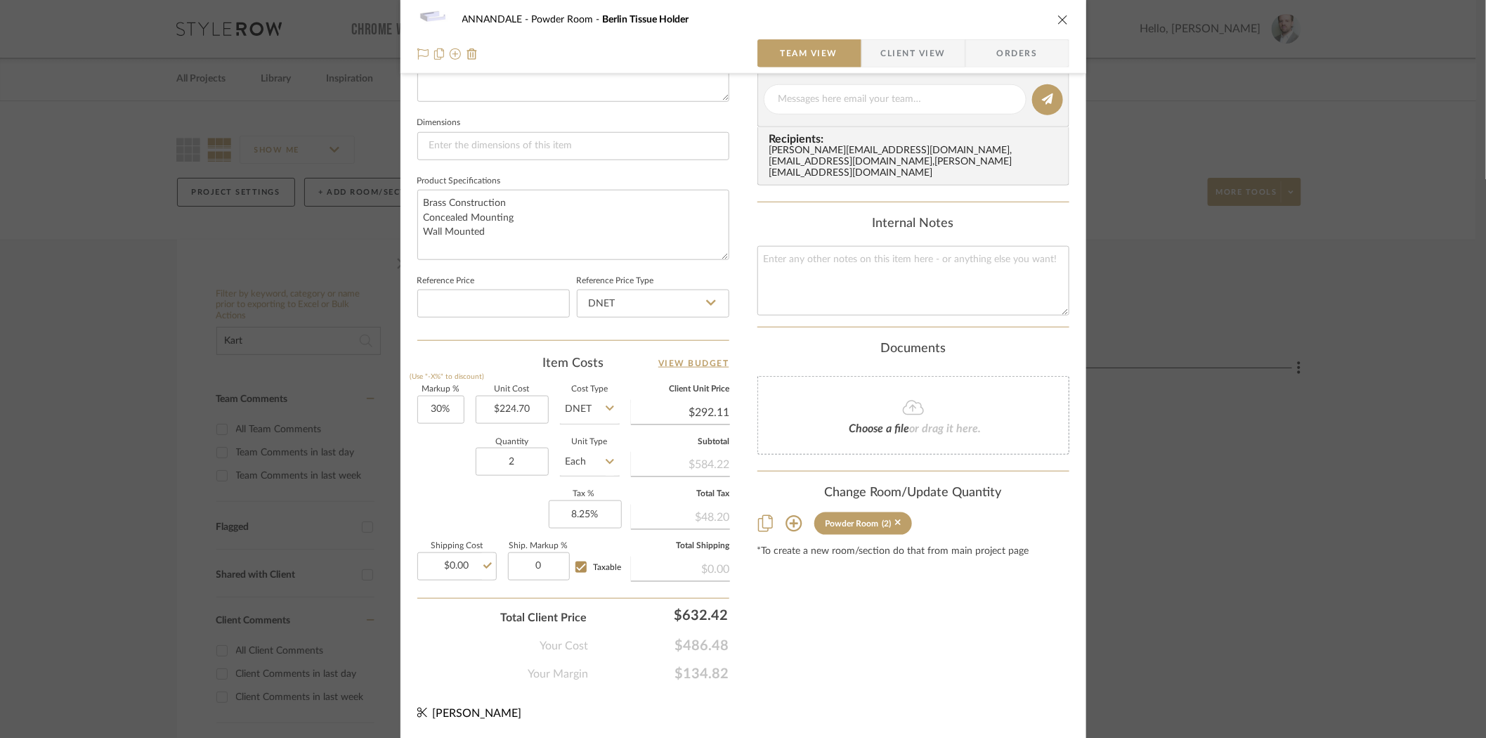
type input "0%"
click at [459, 480] on div "Quantity 2 Unit Type Each" at bounding box center [518, 463] width 202 height 50
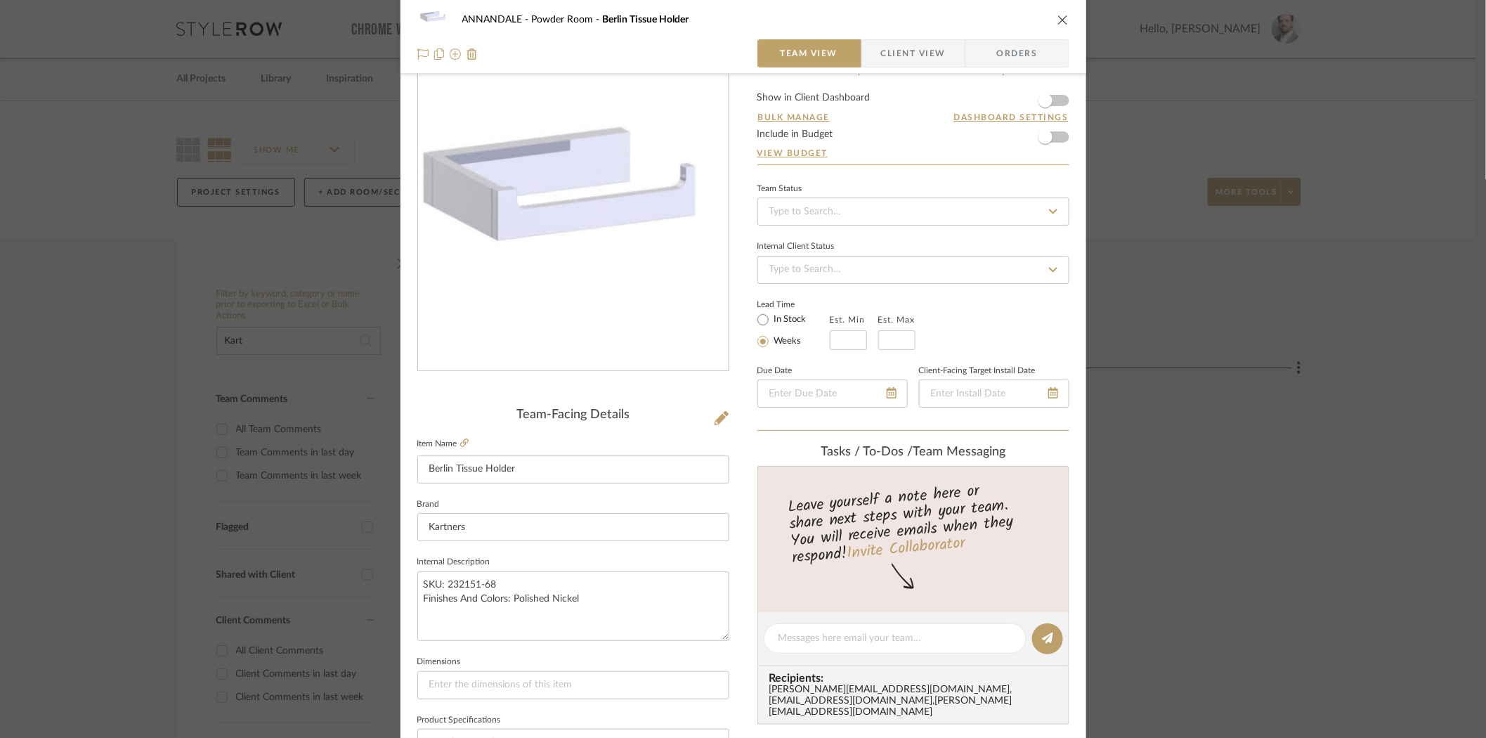
scroll to position [37, 0]
